Goal: Download file/media

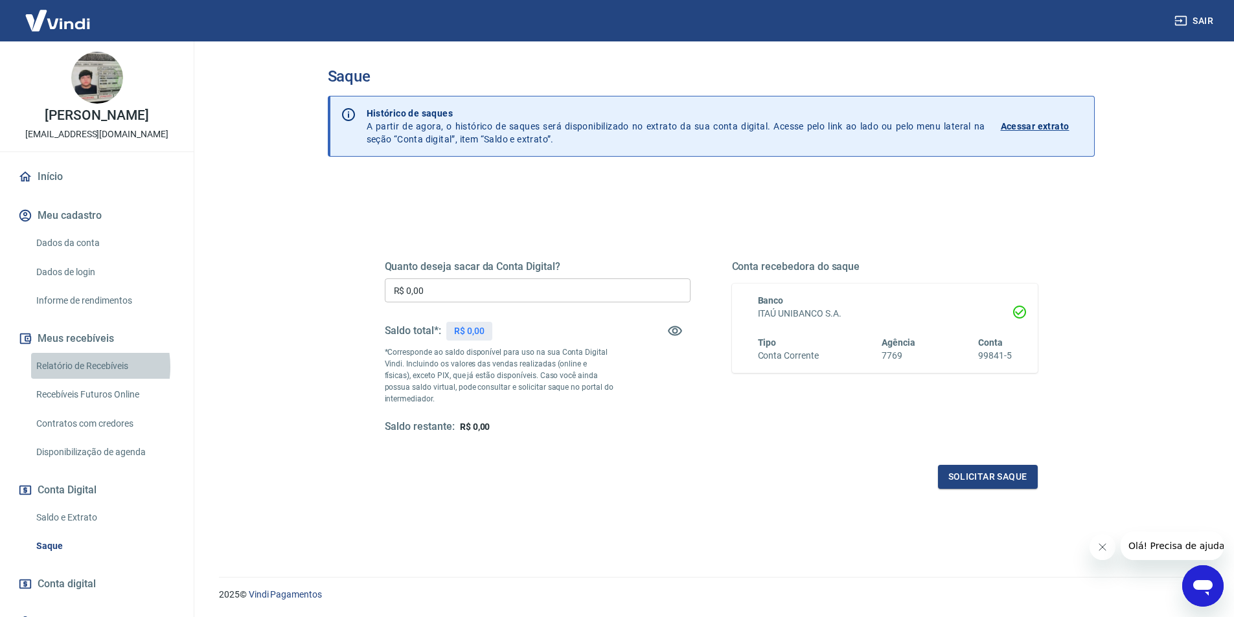
click at [69, 367] on link "Relatório de Recebíveis" at bounding box center [104, 366] width 147 height 27
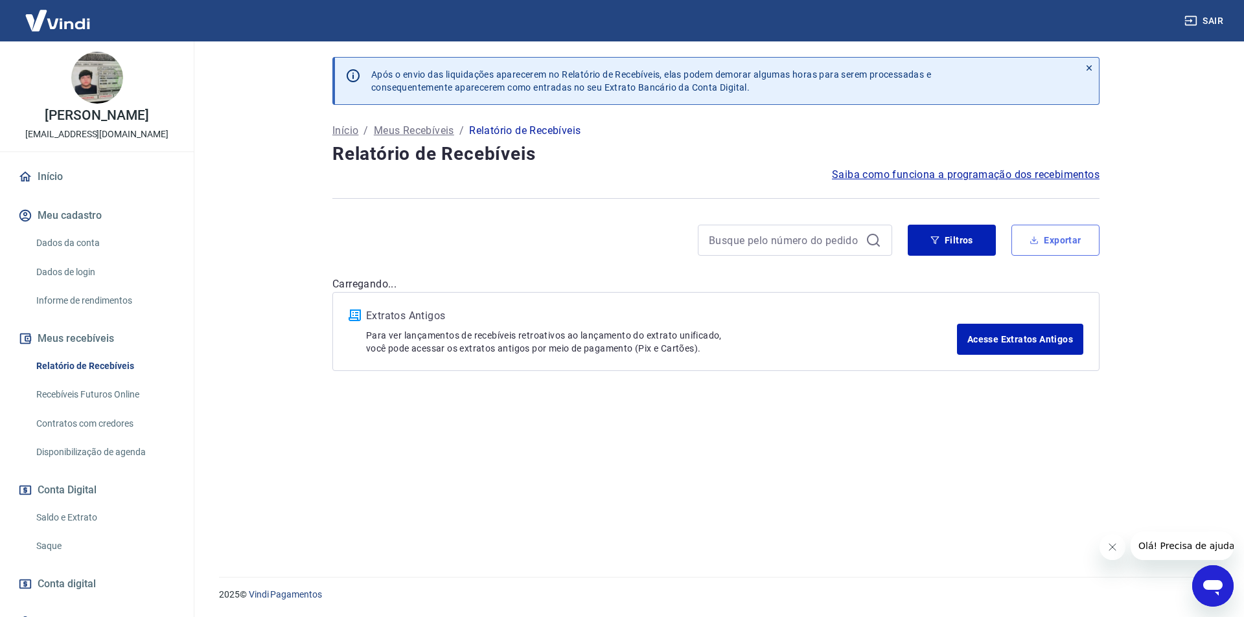
click at [1044, 247] on button "Exportar" at bounding box center [1055, 240] width 88 height 31
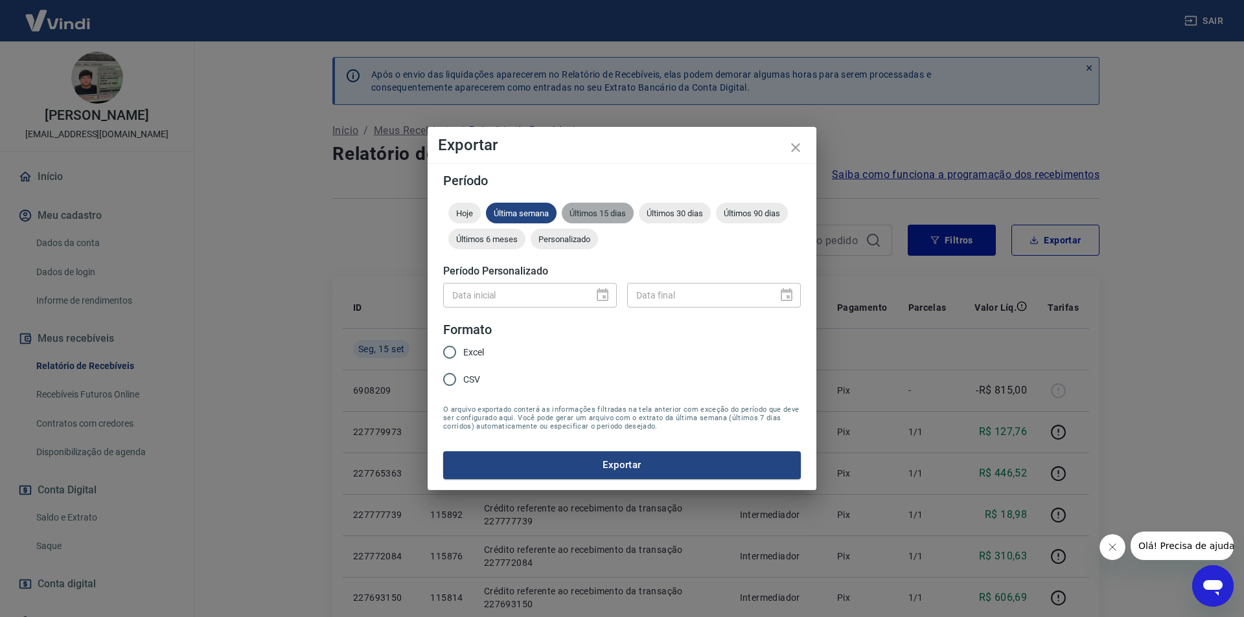
click at [580, 214] on span "Últimos 15 dias" at bounding box center [598, 214] width 72 height 10
click at [463, 361] on label "Excel" at bounding box center [460, 352] width 48 height 27
click at [463, 361] on input "Excel" at bounding box center [449, 352] width 27 height 27
radio input "true"
click at [469, 352] on span "Excel" at bounding box center [473, 353] width 21 height 14
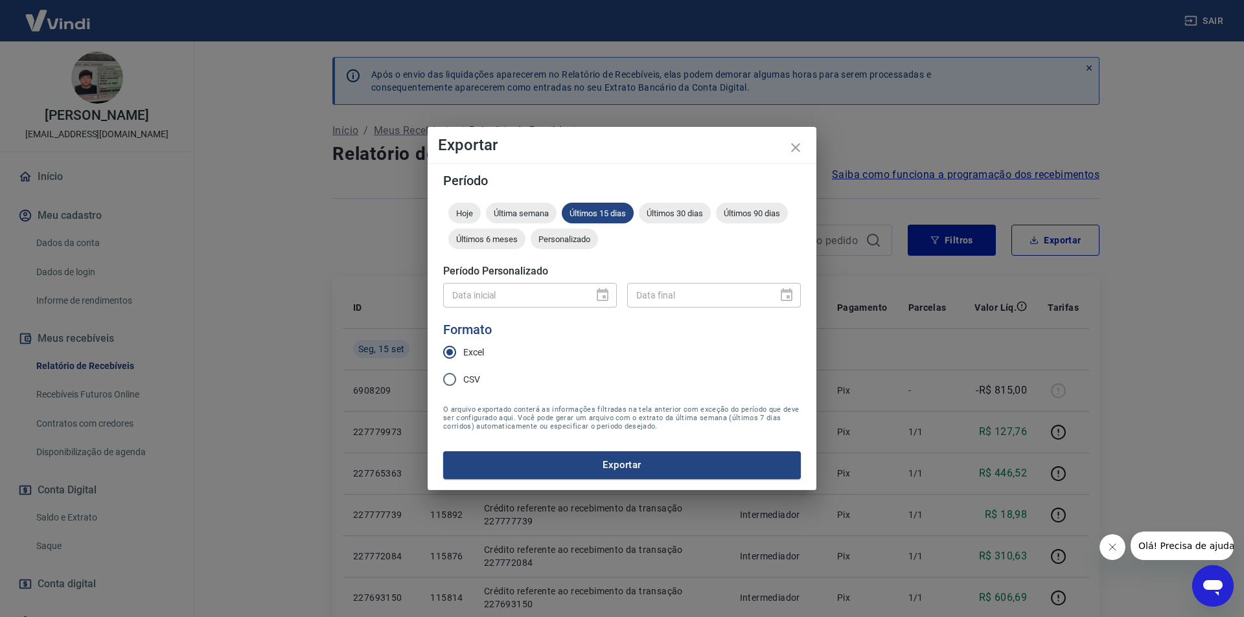
click at [463, 352] on input "Excel" at bounding box center [449, 352] width 27 height 27
click at [527, 462] on button "Exportar" at bounding box center [622, 465] width 358 height 27
